Goal: Task Accomplishment & Management: Complete application form

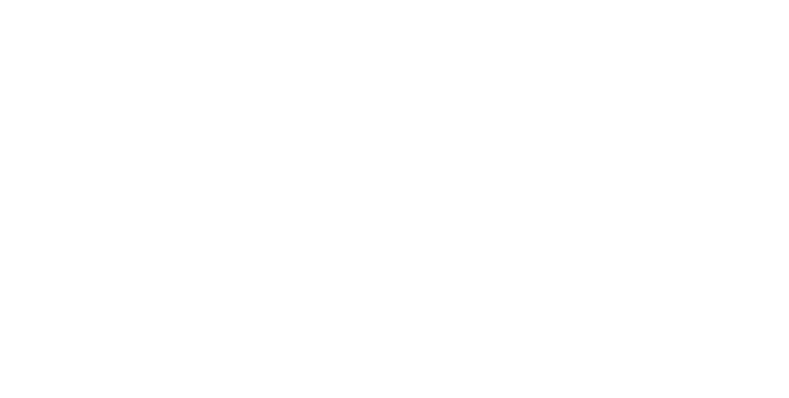
select select "MY"
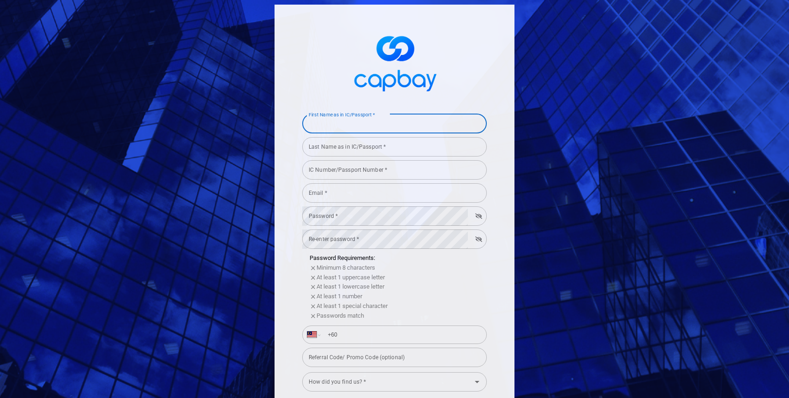
click at [360, 130] on input "First Name as in IC/Passport *" at bounding box center [394, 123] width 185 height 19
type input "[PERSON_NAME]"
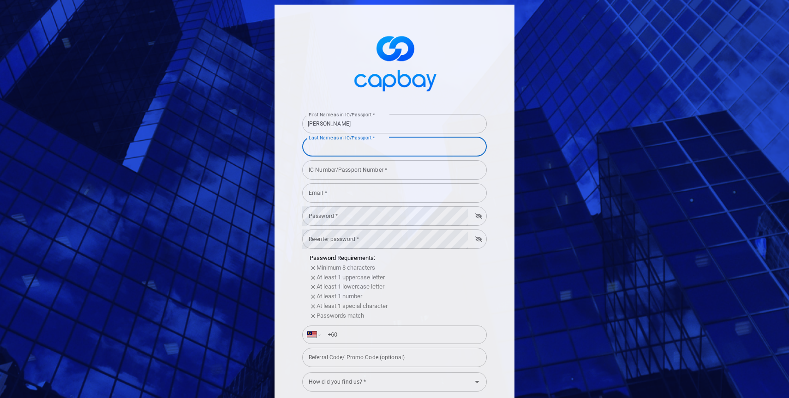
click at [344, 150] on input "Last Name as in IC/Passport *" at bounding box center [394, 146] width 185 height 19
type input "[PERSON_NAME]"
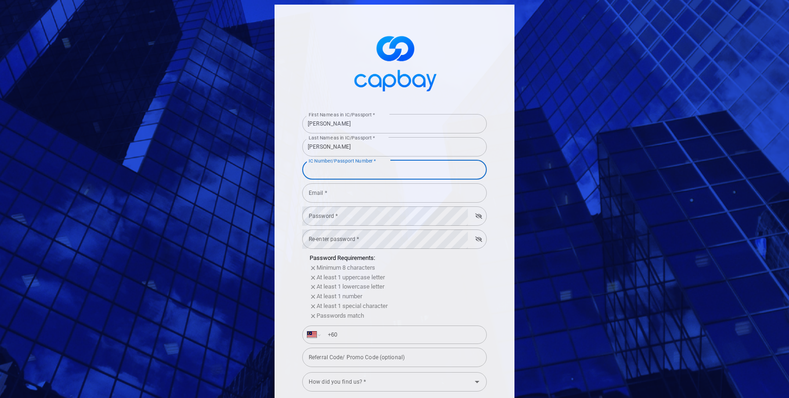
click at [378, 168] on input "IC Number/Passport Number *" at bounding box center [394, 169] width 185 height 19
type input "700920035693"
click at [394, 198] on input "Email *" at bounding box center [394, 192] width 185 height 19
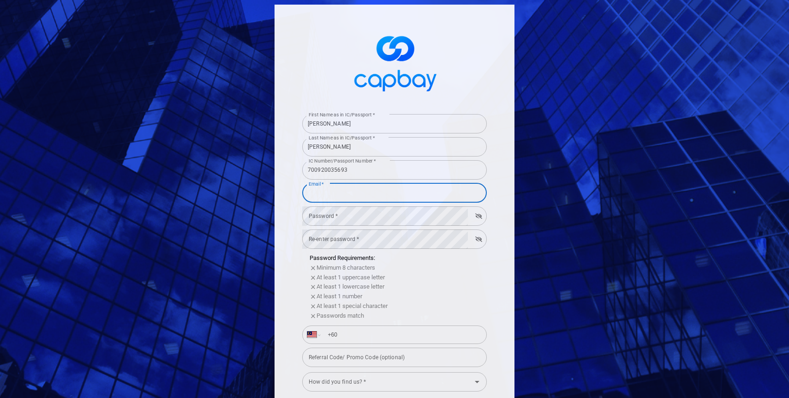
type input "[EMAIL_ADDRESS][DOMAIN_NAME]"
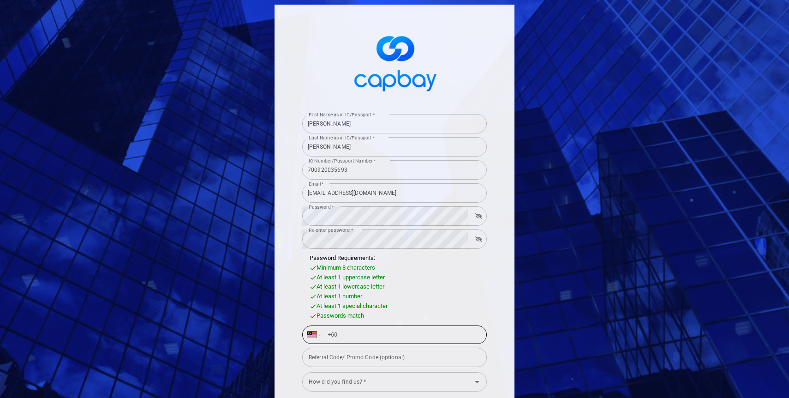
click at [382, 334] on input "+60" at bounding box center [402, 334] width 160 height 15
type input "[PHONE_NUMBER]"
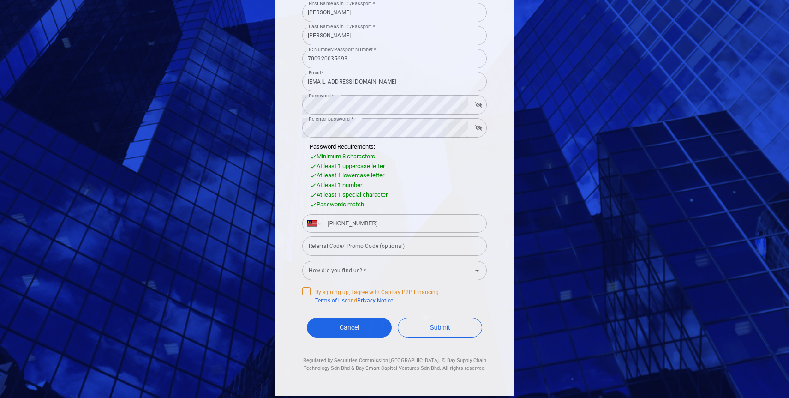
scroll to position [113, 0]
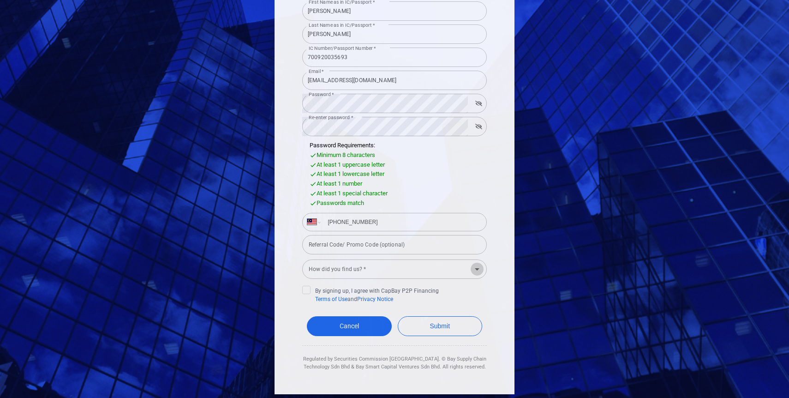
click at [479, 269] on icon "Open" at bounding box center [477, 269] width 11 height 11
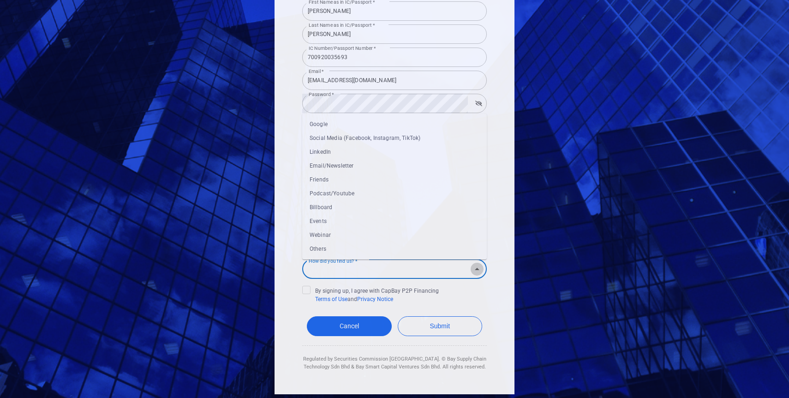
click at [479, 269] on icon "Close" at bounding box center [477, 269] width 11 height 11
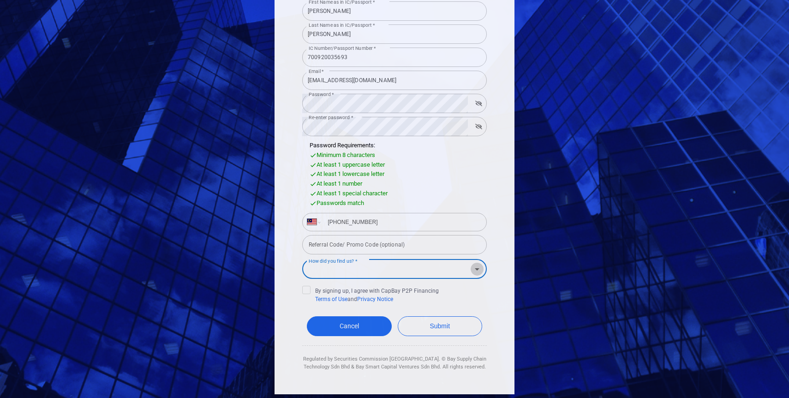
click at [479, 267] on icon "Open" at bounding box center [477, 269] width 11 height 11
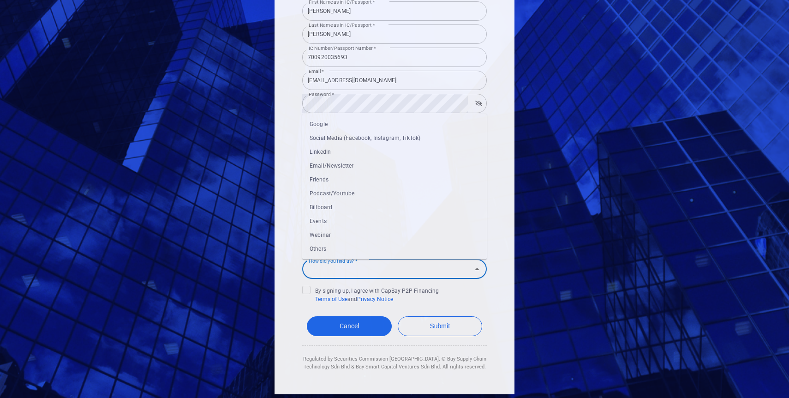
click at [333, 244] on li "Others" at bounding box center [394, 249] width 185 height 14
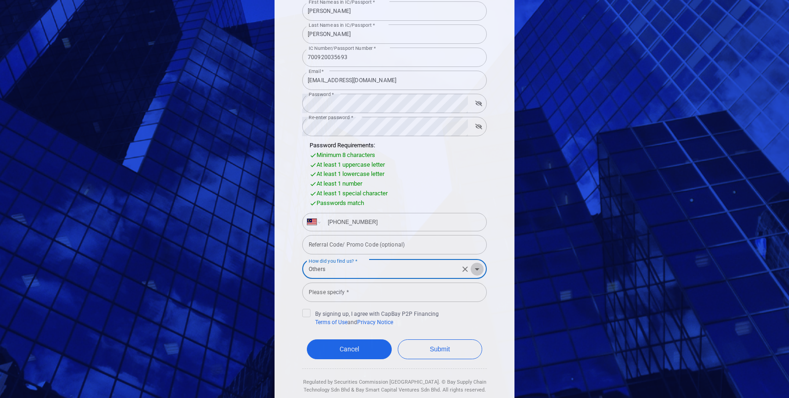
click at [479, 268] on icon "Open" at bounding box center [477, 269] width 5 height 2
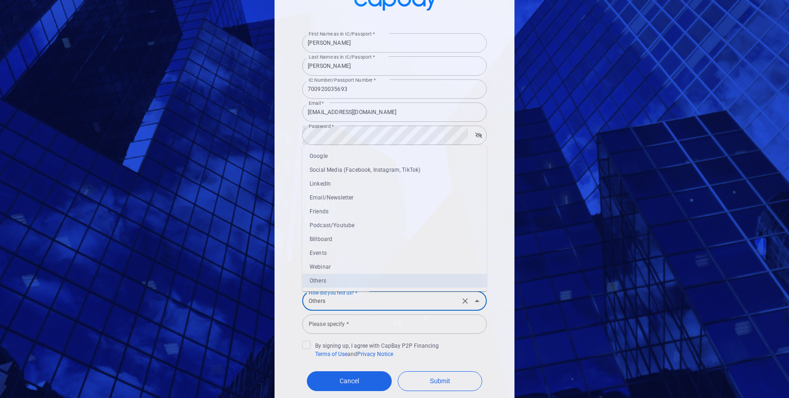
scroll to position [72, 0]
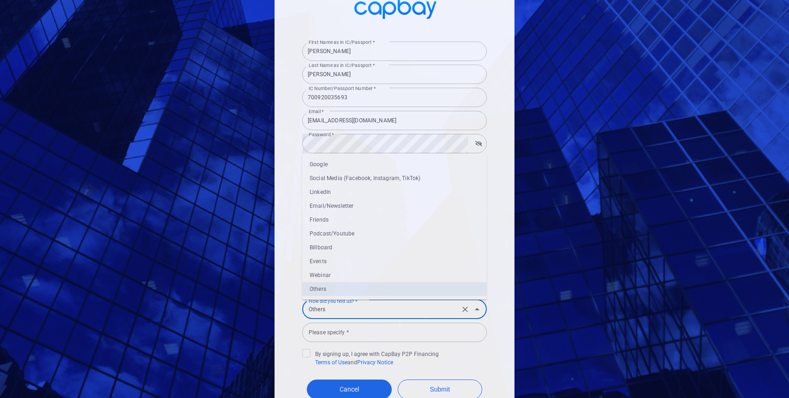
click at [329, 163] on li "Google" at bounding box center [394, 164] width 185 height 14
type input "Google"
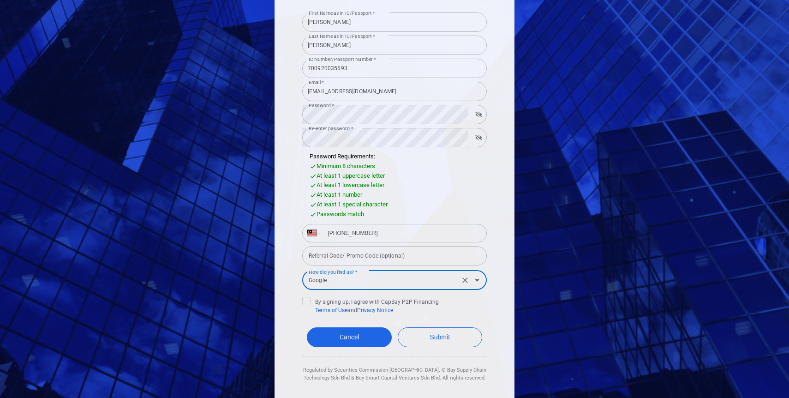
scroll to position [113, 0]
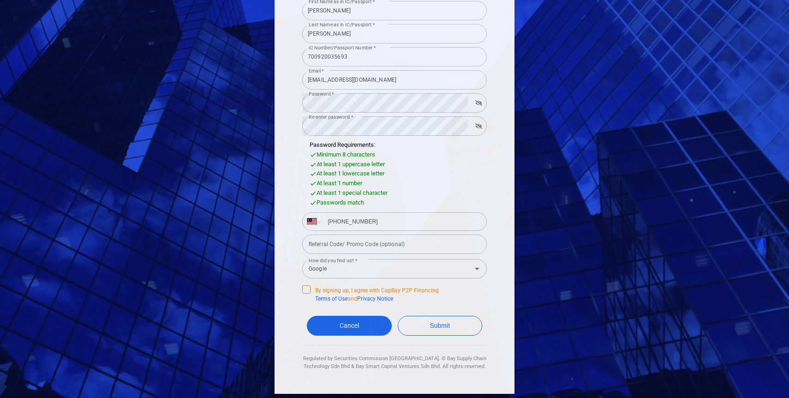
click at [307, 290] on icon at bounding box center [306, 288] width 7 height 7
click at [0, 0] on input "By signing up, I agree with CapBay P2P Financing Terms of Use and Privacy Notice" at bounding box center [0, 0] width 0 height 0
click at [453, 327] on button "Submit" at bounding box center [440, 326] width 85 height 20
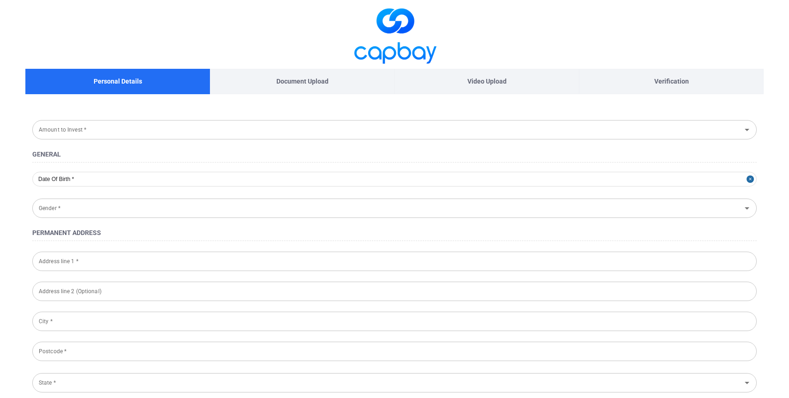
type input "[DATE]"
type input "[DEMOGRAPHIC_DATA]"
type input "700920-03-5693"
click at [748, 128] on icon "Open" at bounding box center [747, 129] width 11 height 11
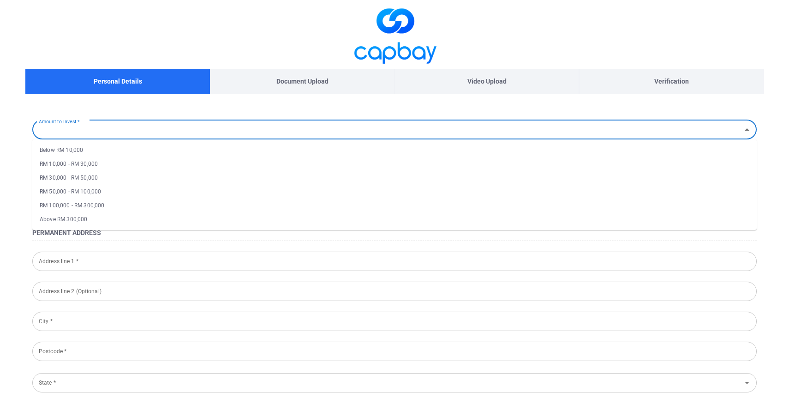
click at [92, 165] on li "RM 10,000 - RM 30,000" at bounding box center [394, 164] width 725 height 14
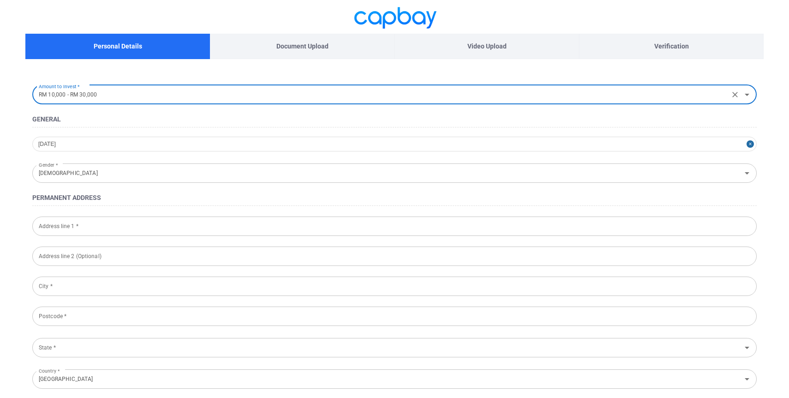
scroll to position [36, 0]
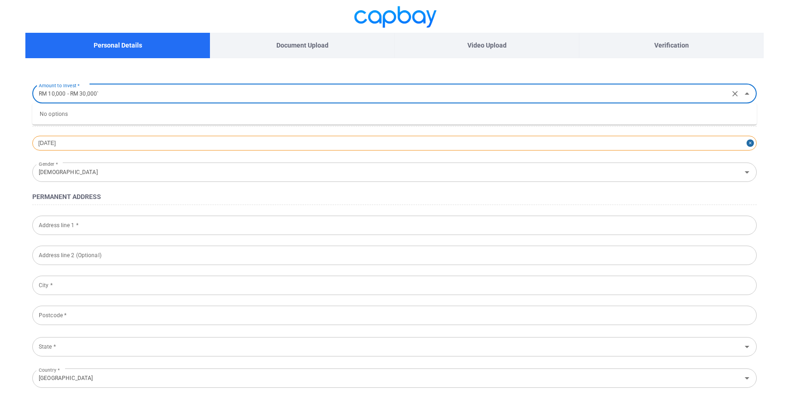
type input "RM 10,000 - RM 30,000"
click at [104, 147] on div "[DATE]" at bounding box center [394, 143] width 725 height 15
select select "8"
select select "1970"
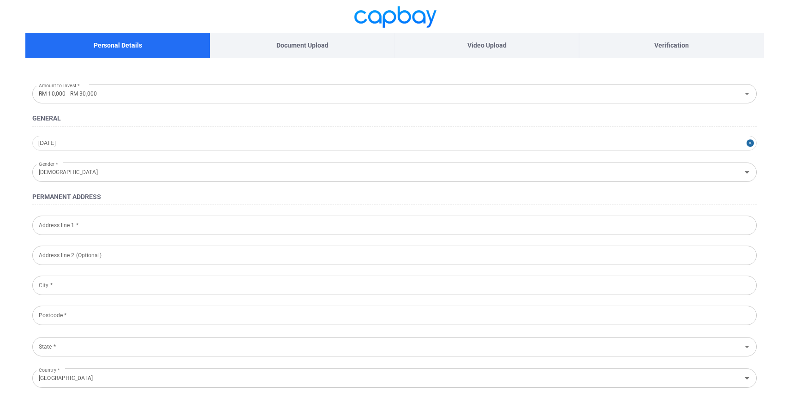
click at [98, 223] on input "Address line 1 *" at bounding box center [394, 225] width 725 height 19
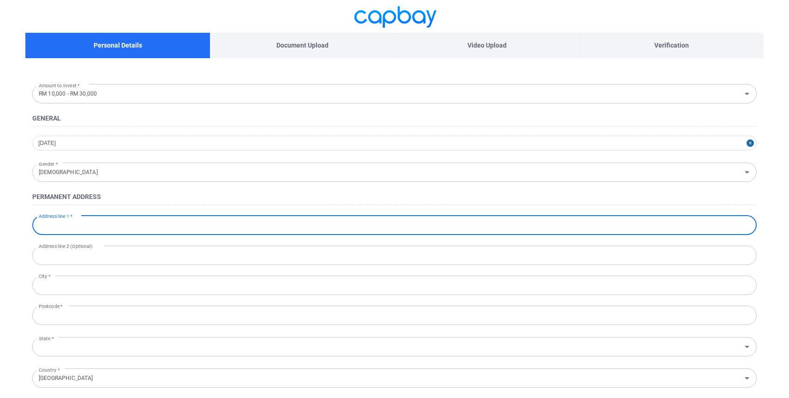
type input "NO 19 JALAN PUNCAK KIARA 3, KIARAVIEW"
type input "KIARAVIEW"
type input "[GEOGRAPHIC_DATA]"
type input "50490"
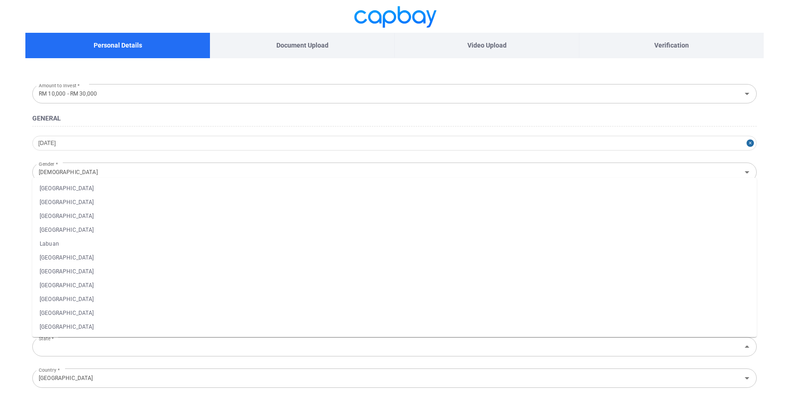
click at [74, 230] on li "[GEOGRAPHIC_DATA]" at bounding box center [394, 230] width 725 height 14
type input "[GEOGRAPHIC_DATA]"
click at [168, 225] on input "NO 19 JALAN PUNCAK KIARA 3, KIARAVIEW" at bounding box center [394, 225] width 725 height 19
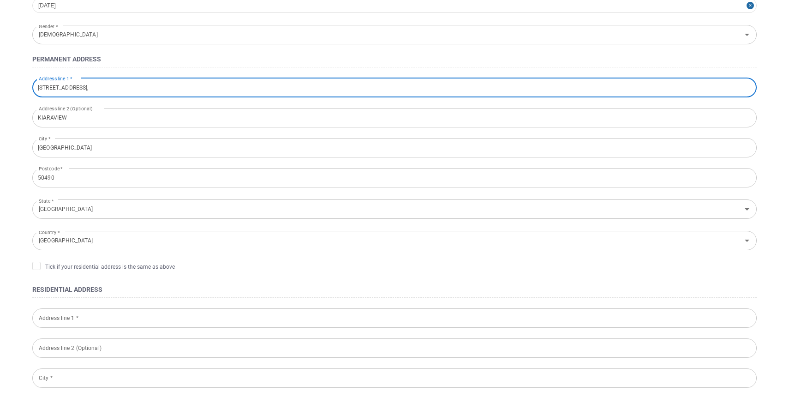
scroll to position [176, 0]
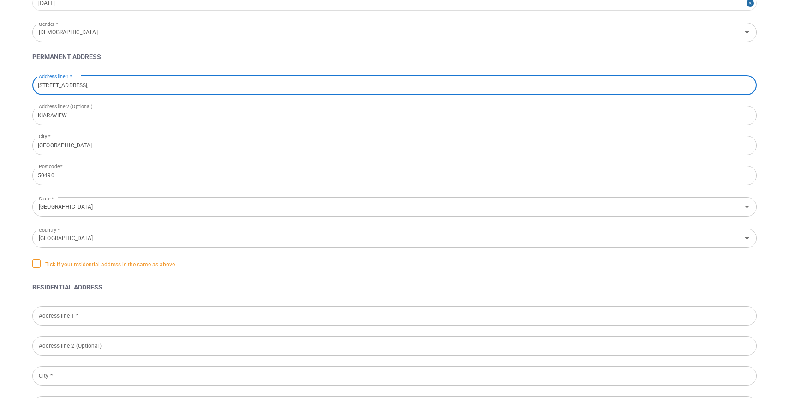
type input "[STREET_ADDRESS],"
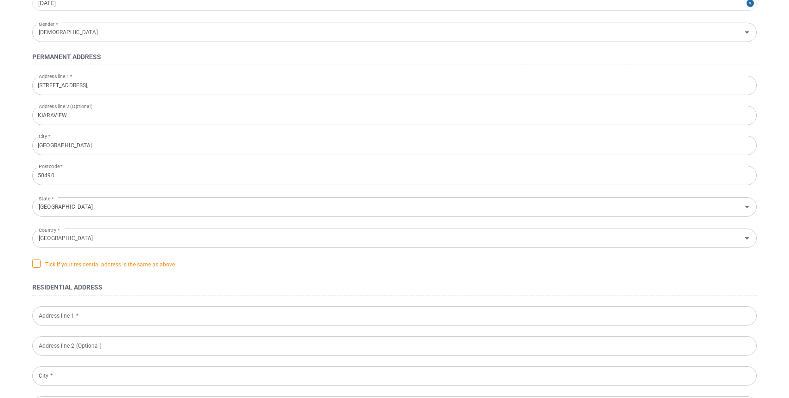
click at [36, 264] on icon at bounding box center [36, 262] width 7 height 7
click at [0, 0] on input "Tick if your residential address is the same as above" at bounding box center [0, 0] width 0 height 0
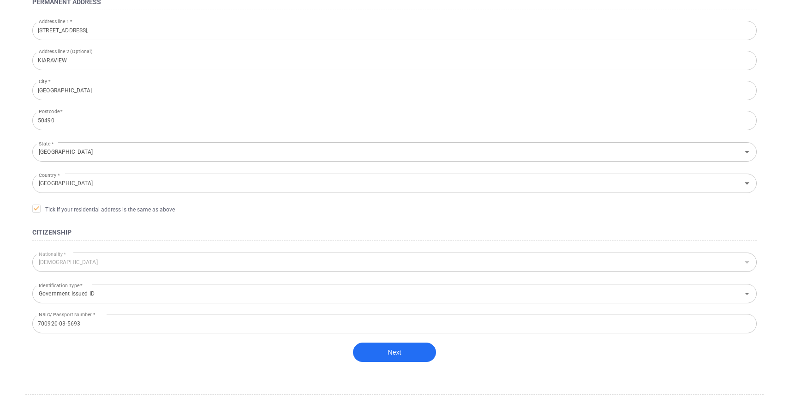
scroll to position [254, 0]
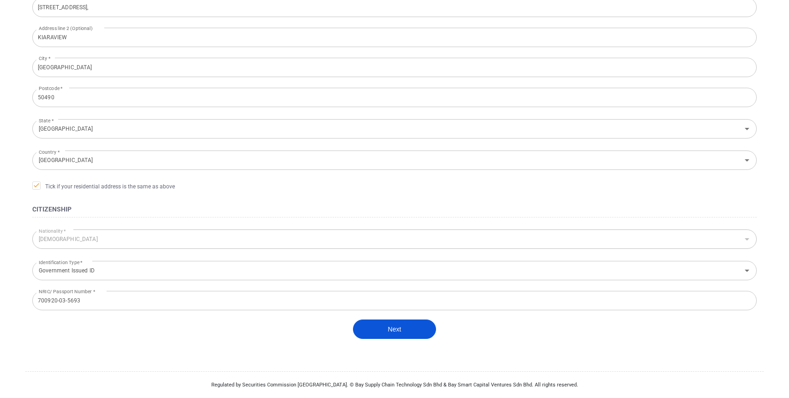
click at [395, 331] on button "Next" at bounding box center [394, 328] width 83 height 19
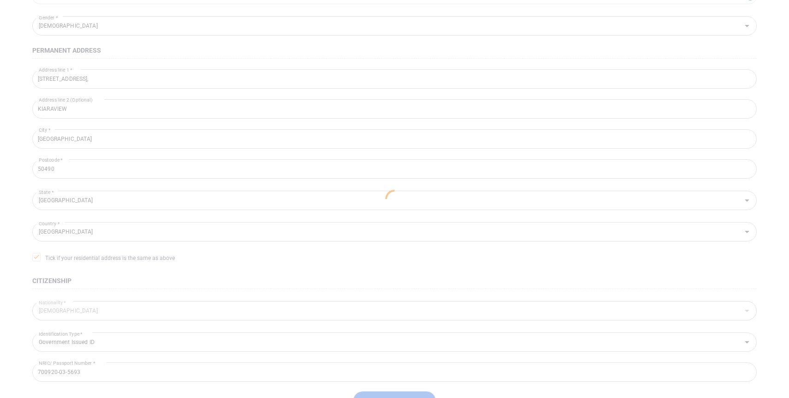
scroll to position [175, 0]
click at [51, 174] on div at bounding box center [394, 199] width 789 height 398
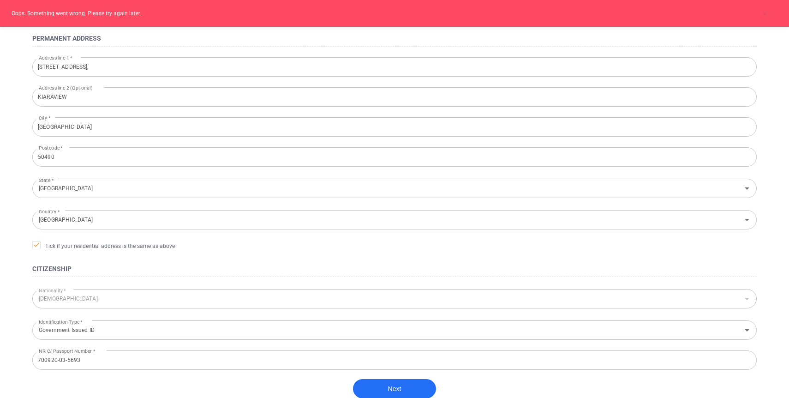
scroll to position [156, 0]
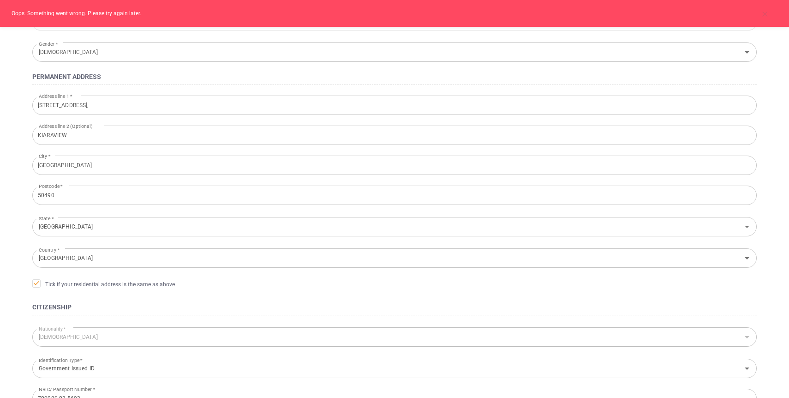
click at [71, 195] on input "50490" at bounding box center [394, 195] width 725 height 19
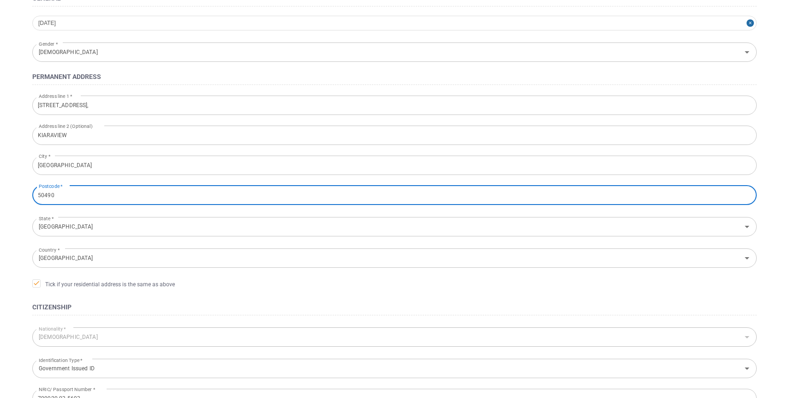
type input "50480"
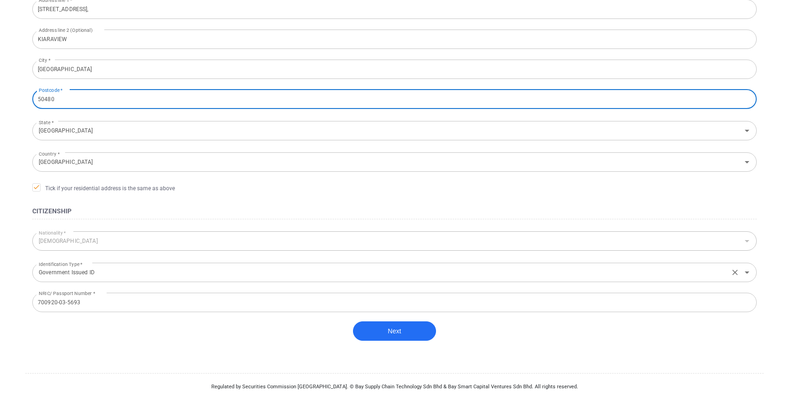
scroll to position [254, 0]
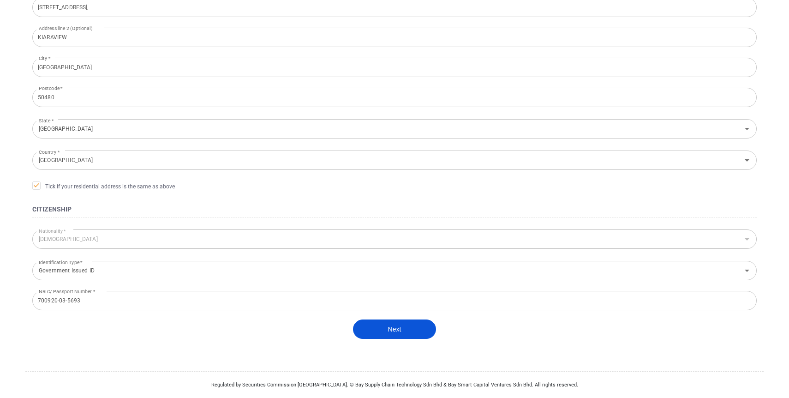
click at [391, 325] on button "Next" at bounding box center [394, 328] width 83 height 19
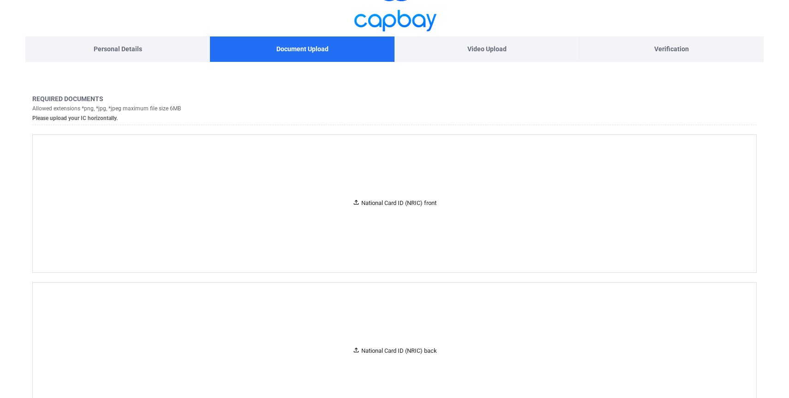
scroll to position [28, 0]
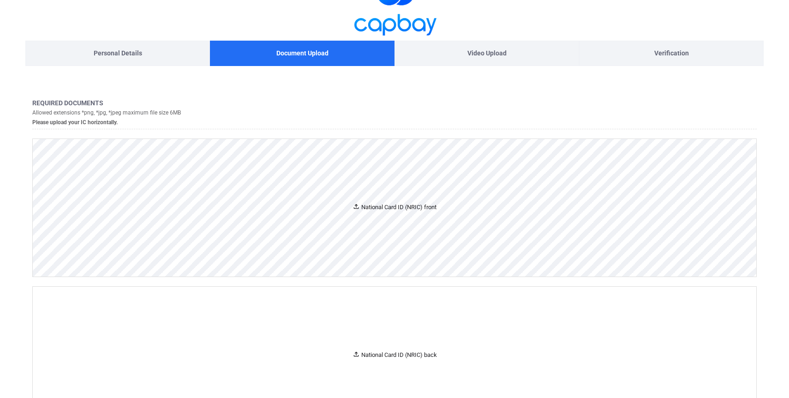
click at [355, 205] on icon at bounding box center [356, 206] width 7 height 7
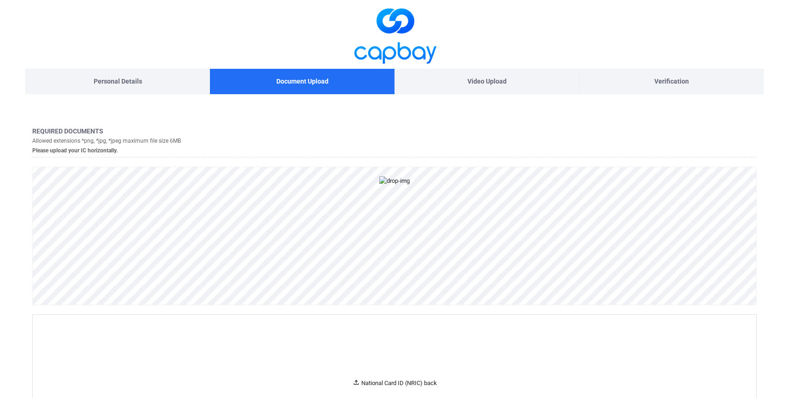
select select "MY"
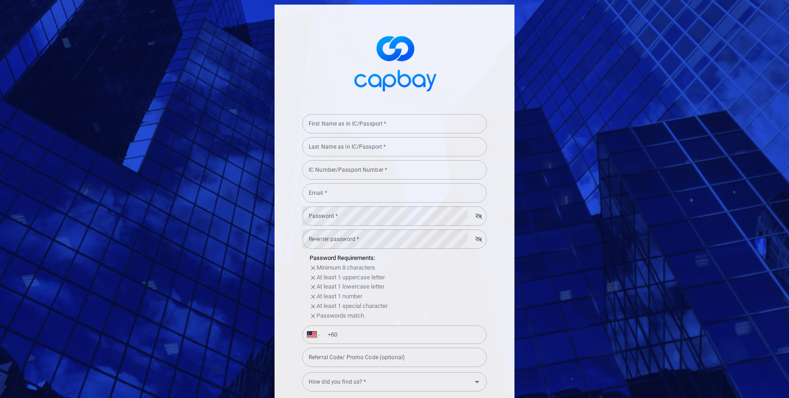
scroll to position [28, 0]
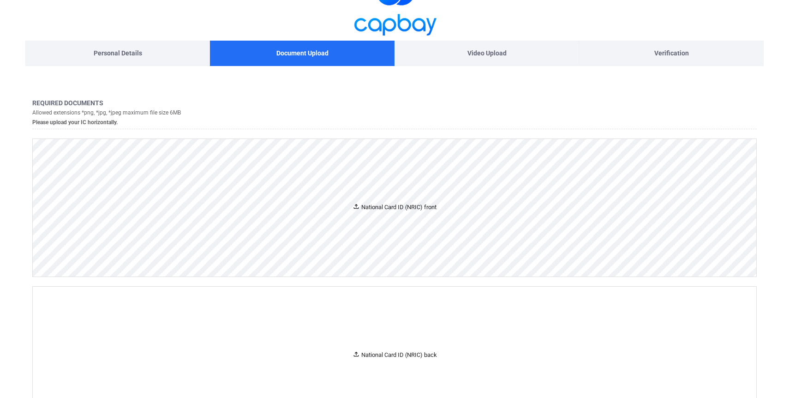
click at [358, 207] on icon at bounding box center [356, 206] width 7 height 7
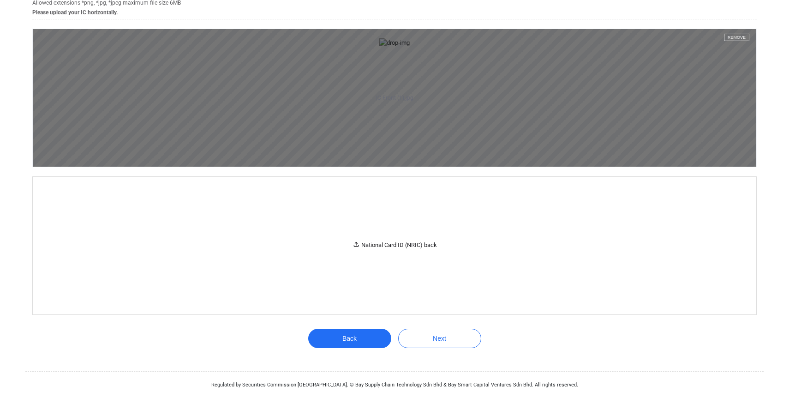
scroll to position [273, 0]
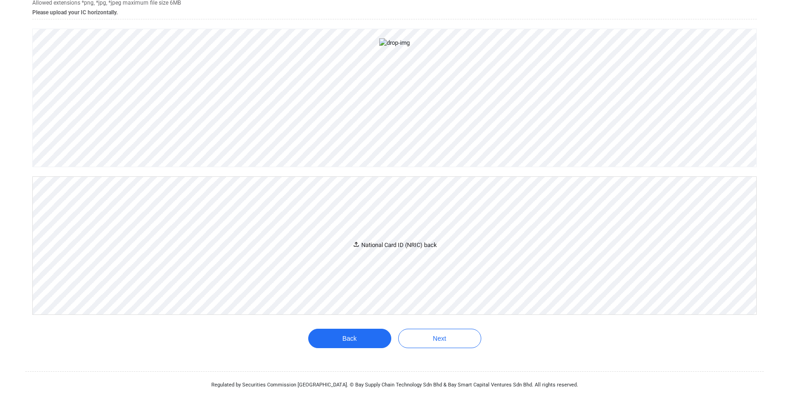
click at [359, 242] on div "National Card ID (NRIC) back" at bounding box center [395, 246] width 84 height 10
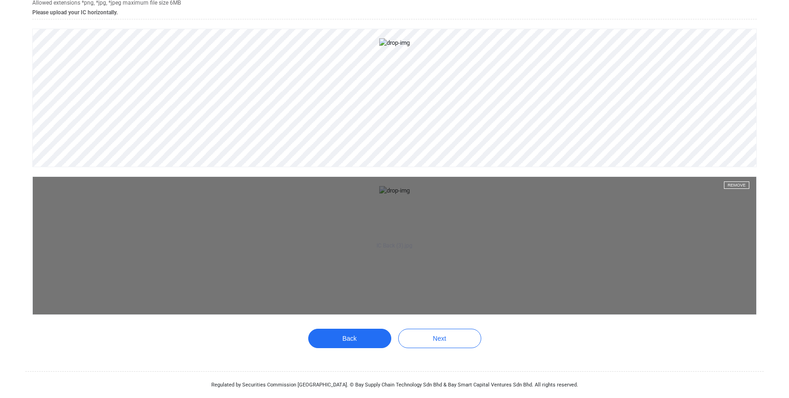
scroll to position [417, 0]
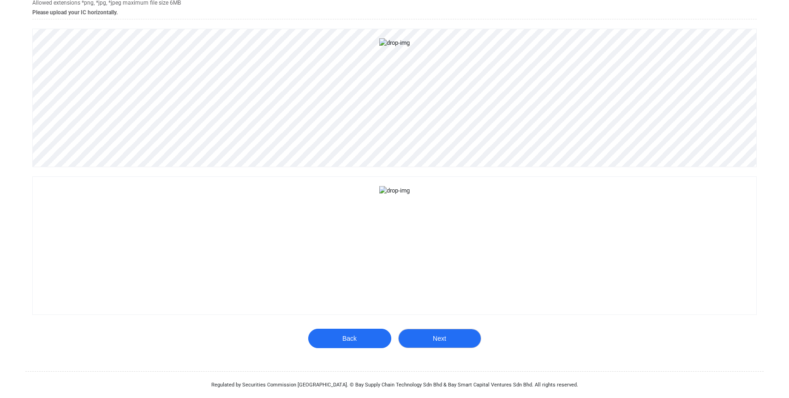
click at [447, 343] on button "Next" at bounding box center [439, 338] width 83 height 19
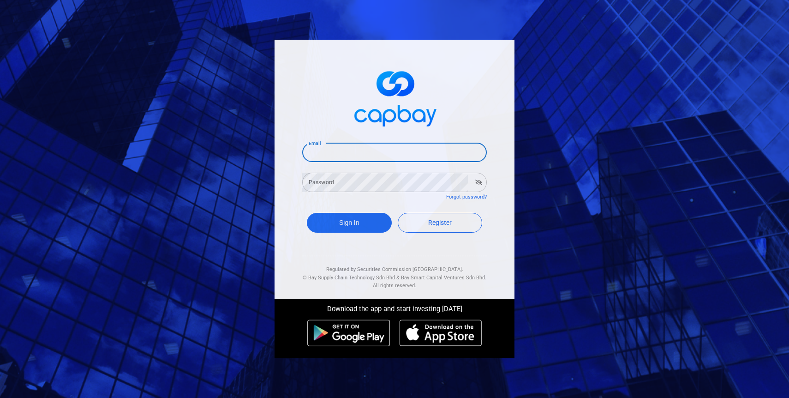
click at [341, 149] on input "Email" at bounding box center [394, 152] width 185 height 19
type input "[EMAIL_ADDRESS][DOMAIN_NAME]"
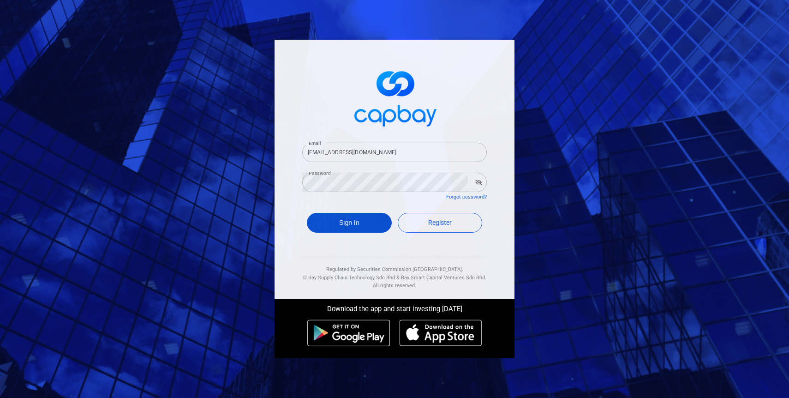
click at [364, 222] on button "Sign In" at bounding box center [349, 223] width 85 height 20
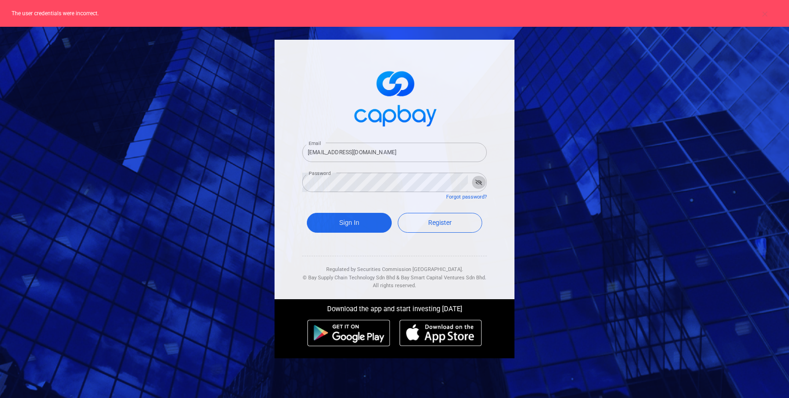
click at [479, 185] on icon "button" at bounding box center [479, 183] width 7 height 6
click at [479, 184] on icon "button" at bounding box center [479, 183] width 6 height 6
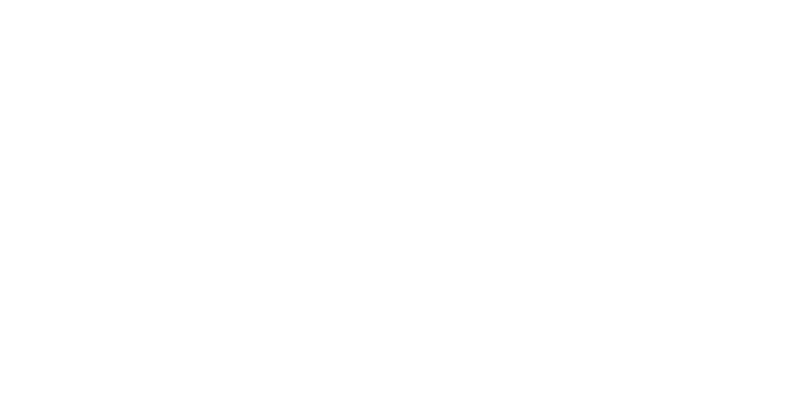
type input "[GEOGRAPHIC_DATA]"
type input "[DEMOGRAPHIC_DATA]"
type input "Government Issued ID"
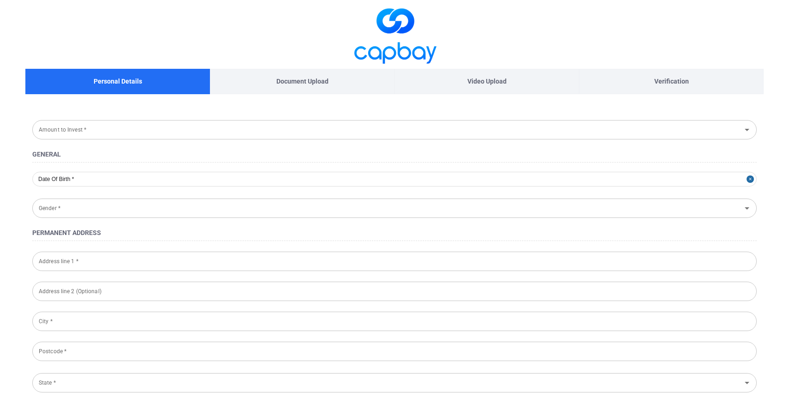
select select "MY"
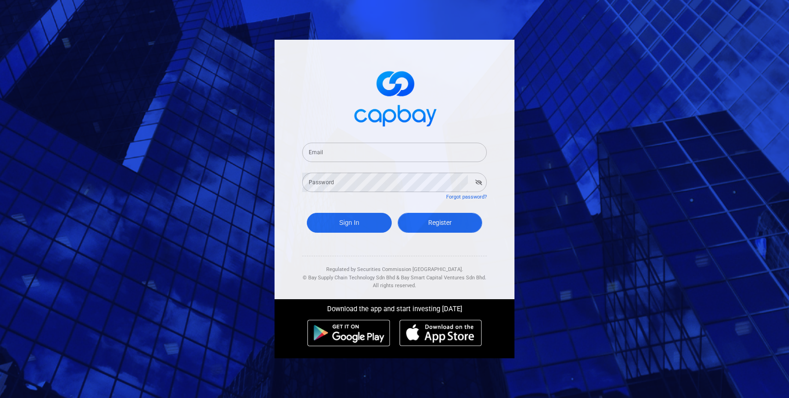
click at [433, 225] on span "Register" at bounding box center [440, 222] width 24 height 7
select select "MY"
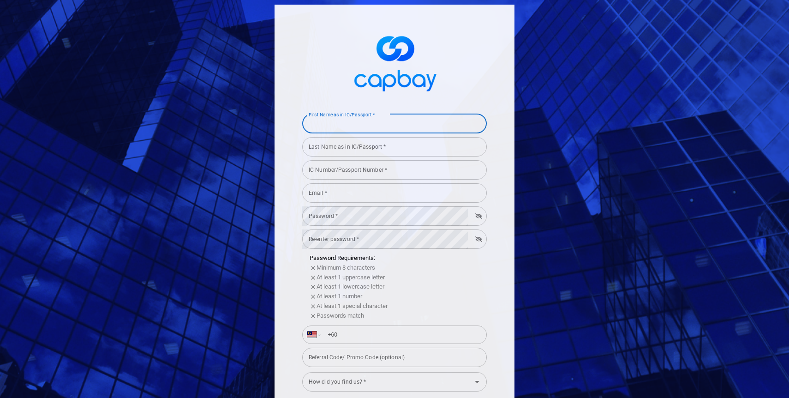
click at [369, 124] on input "First Name as in IC/Passport *" at bounding box center [394, 123] width 185 height 19
type input "[PERSON_NAME]"
click at [368, 145] on input "Last Name as in IC/Passport *" at bounding box center [394, 146] width 185 height 19
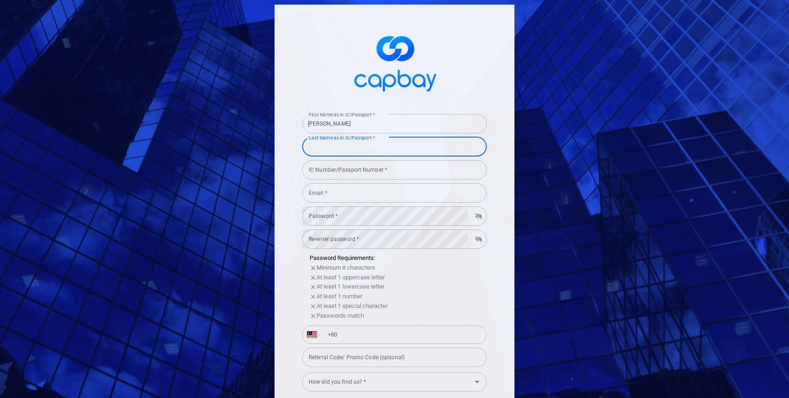
type input "[PERSON_NAME]"
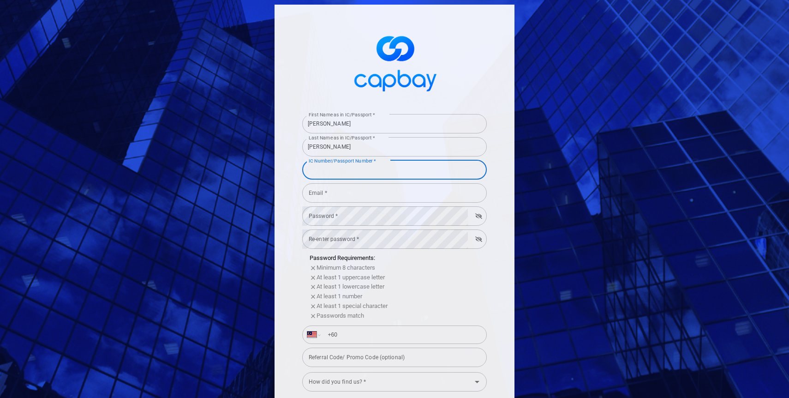
click at [378, 173] on input "IC Number/Passport Number *" at bounding box center [394, 169] width 185 height 19
click at [373, 171] on input "IC Number/Passport Number *" at bounding box center [394, 169] width 185 height 19
type input "700920035693"
click at [378, 196] on input "Email *" at bounding box center [394, 192] width 185 height 19
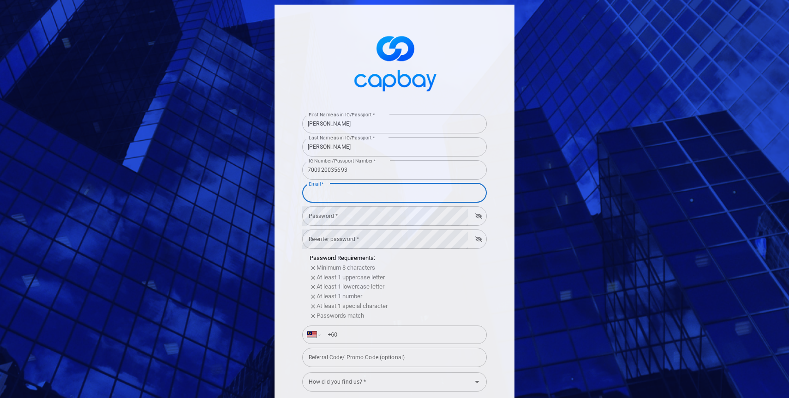
type input "[EMAIL_ADDRESS][DOMAIN_NAME]"
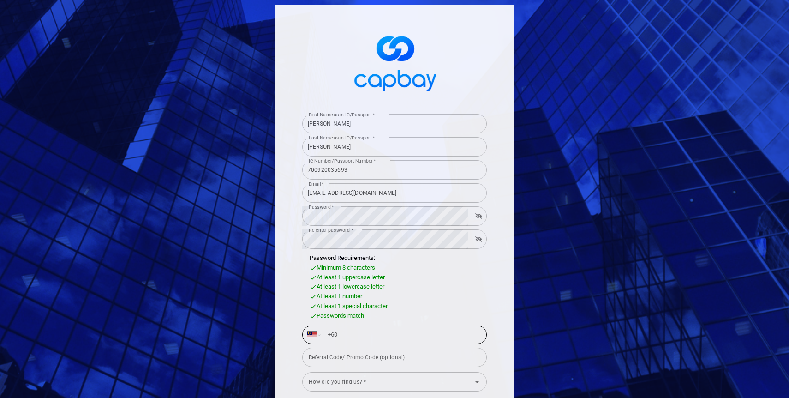
click at [356, 333] on input "+60" at bounding box center [402, 334] width 160 height 15
type input "[PHONE_NUMBER]"
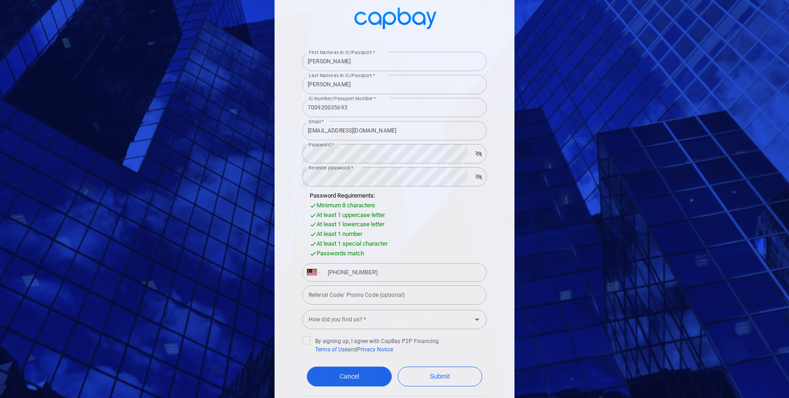
scroll to position [63, 0]
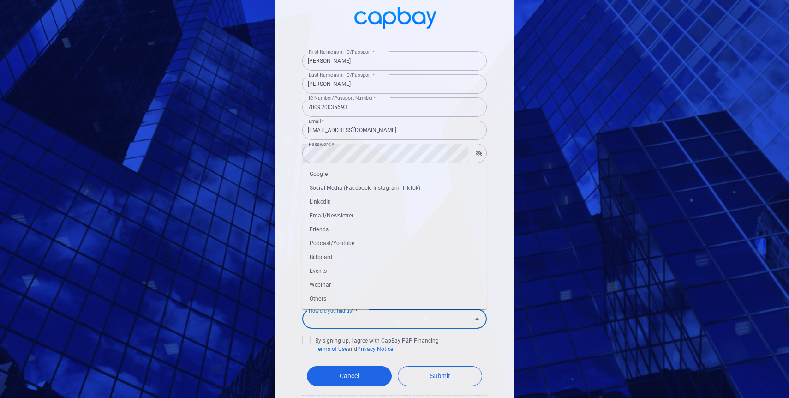
click at [403, 319] on input "How did you find us? *" at bounding box center [387, 318] width 164 height 17
click at [480, 318] on icon "Close" at bounding box center [477, 318] width 11 height 11
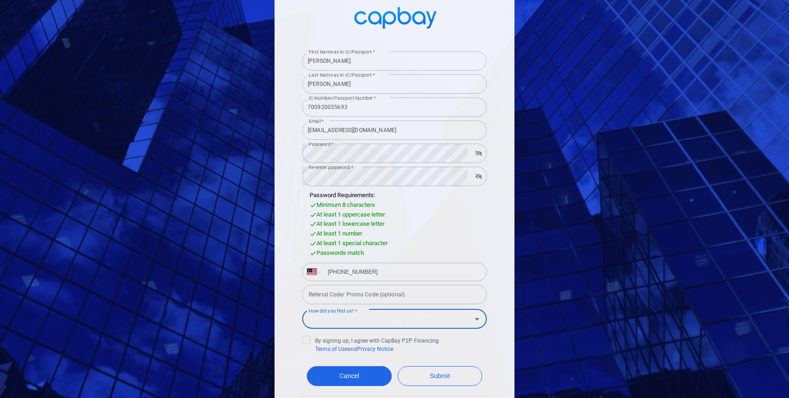
click at [332, 314] on label "How did you find us? *" at bounding box center [333, 311] width 49 height 12
click at [332, 314] on input "How did you find us? *" at bounding box center [387, 318] width 164 height 17
click at [332, 316] on label "How did you find us? *" at bounding box center [333, 311] width 49 height 12
click at [332, 316] on input "How did you find us? *" at bounding box center [387, 318] width 164 height 17
click at [330, 338] on li "Google" at bounding box center [394, 339] width 185 height 14
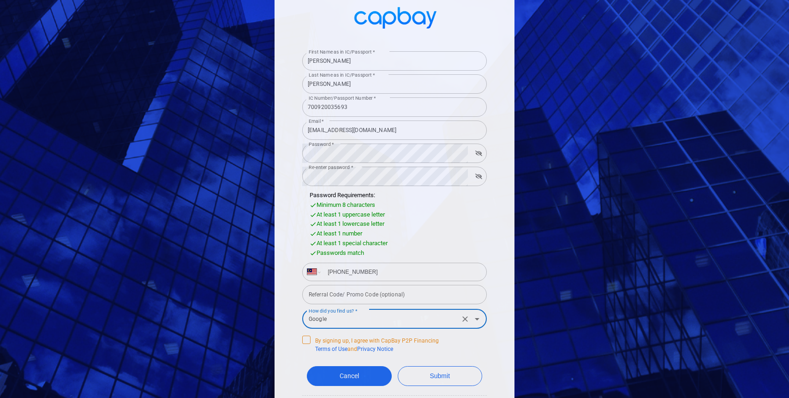
type input "Google"
click at [309, 340] on icon at bounding box center [306, 338] width 7 height 7
click at [0, 0] on input "By signing up, I agree with CapBay P2P Financing Terms of Use and Privacy Notice" at bounding box center [0, 0] width 0 height 0
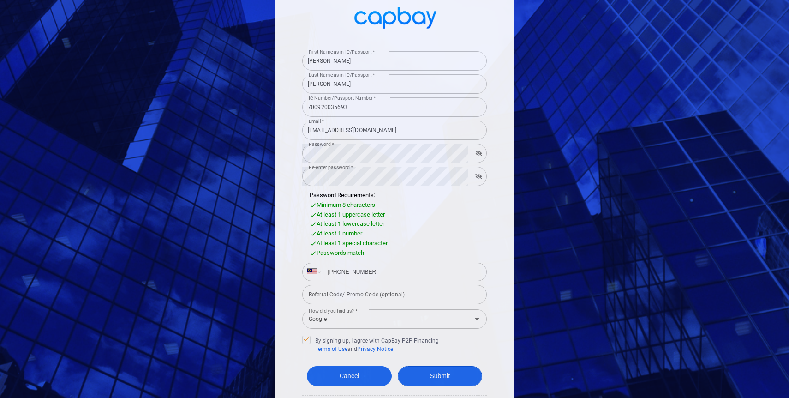
click at [455, 376] on button "Submit" at bounding box center [440, 376] width 85 height 20
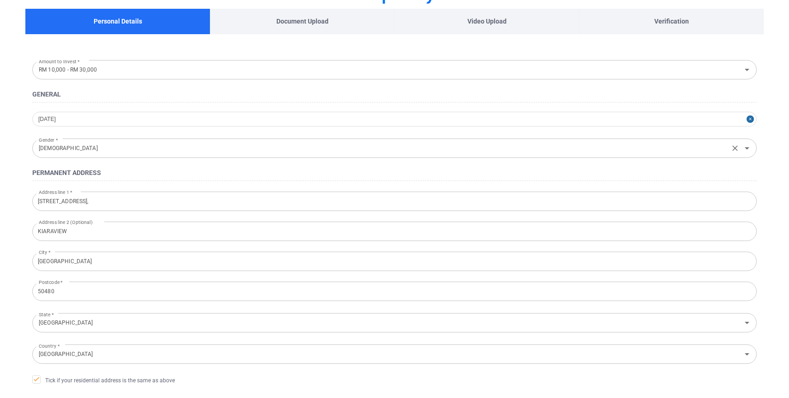
scroll to position [254, 0]
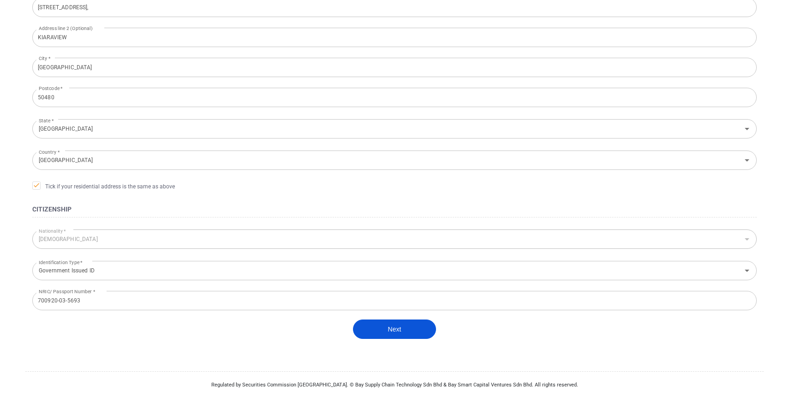
click at [400, 328] on button "Next" at bounding box center [394, 328] width 83 height 19
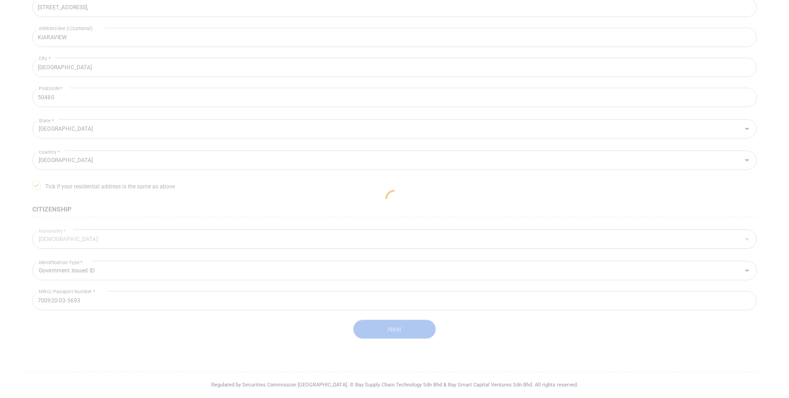
scroll to position [138, 0]
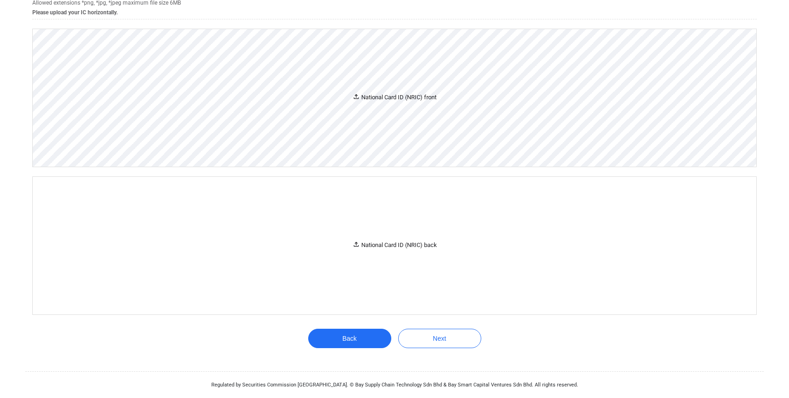
click at [356, 94] on icon at bounding box center [356, 96] width 7 height 7
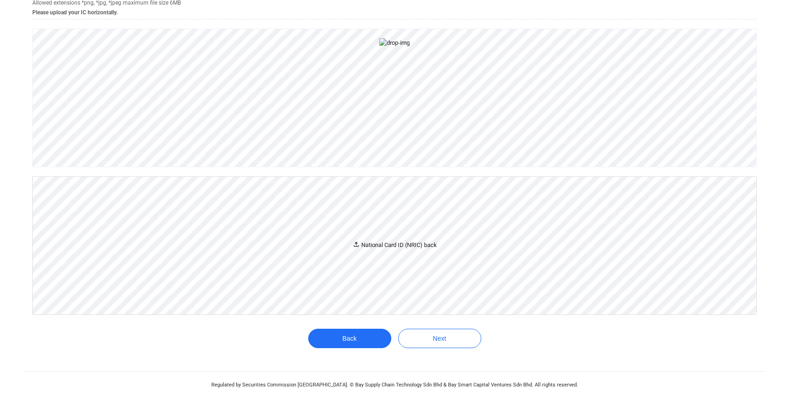
click at [355, 246] on icon at bounding box center [356, 244] width 5 height 5
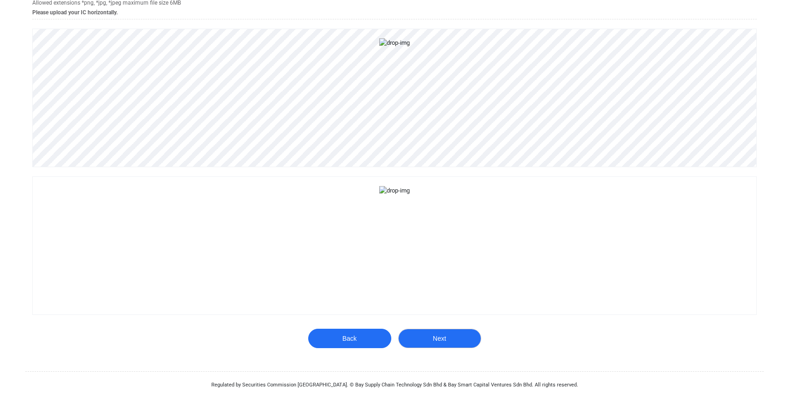
click at [444, 338] on button "Next" at bounding box center [439, 338] width 83 height 19
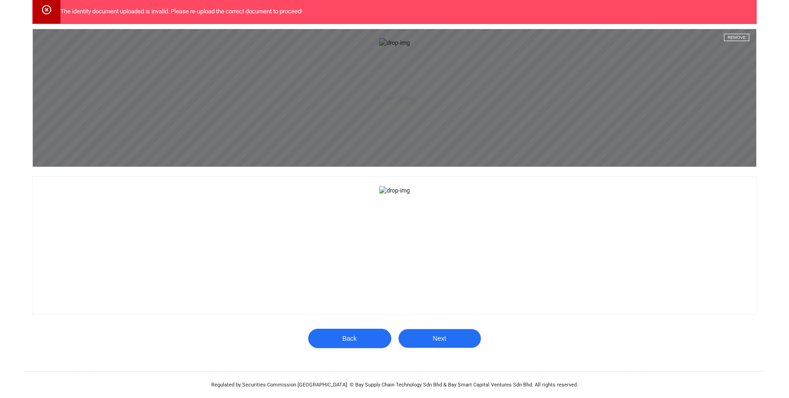
scroll to position [450, 0]
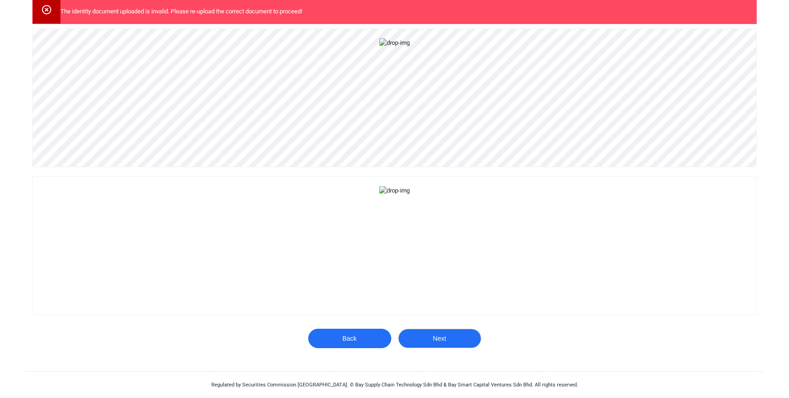
click at [450, 341] on button "Next" at bounding box center [439, 338] width 83 height 19
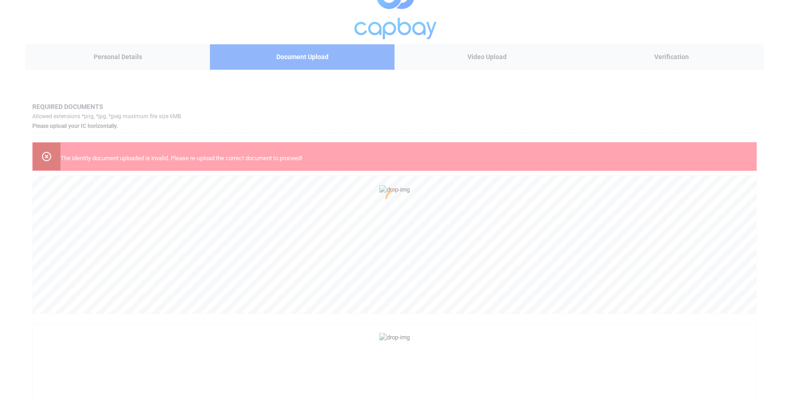
scroll to position [22, 0]
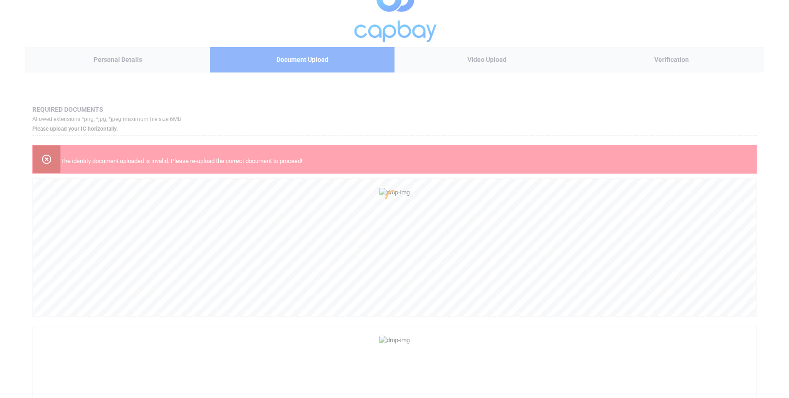
click at [45, 158] on div at bounding box center [394, 199] width 789 height 398
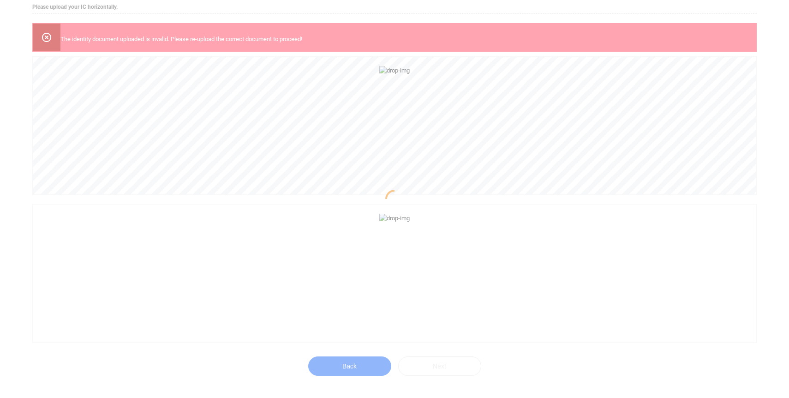
scroll to position [0, 0]
